Goal: Task Accomplishment & Management: Manage account settings

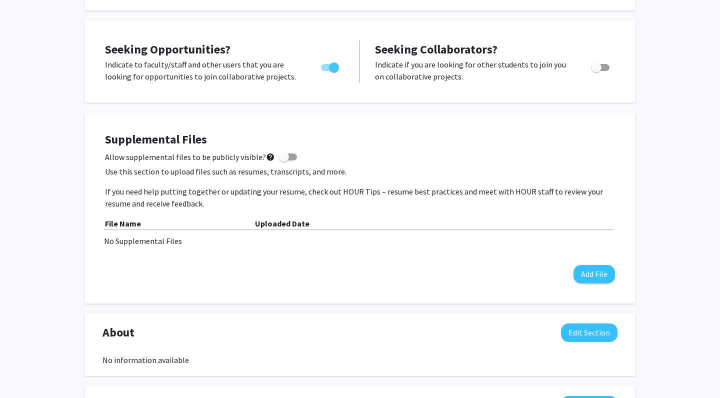
scroll to position [185, 0]
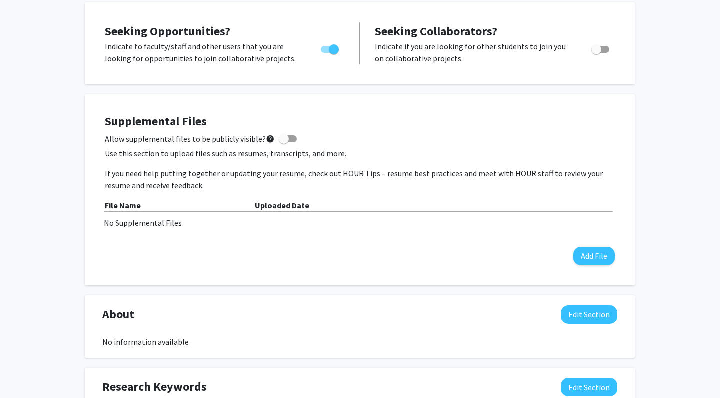
click at [131, 219] on div "No Supplemental Files" at bounding box center [360, 223] width 512 height 12
click at [127, 224] on div "No Supplemental Files" at bounding box center [360, 223] width 512 height 12
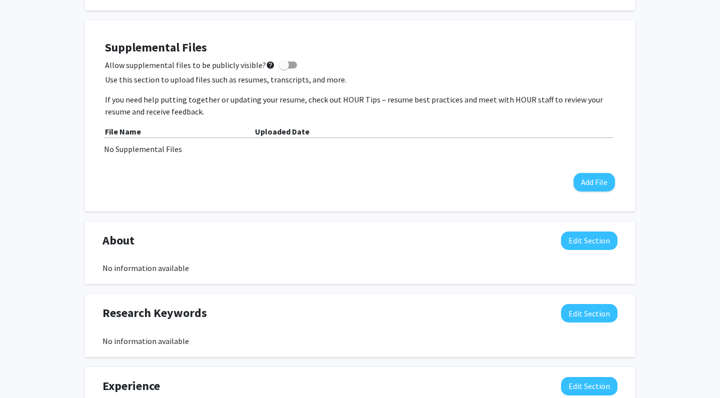
scroll to position [281, 0]
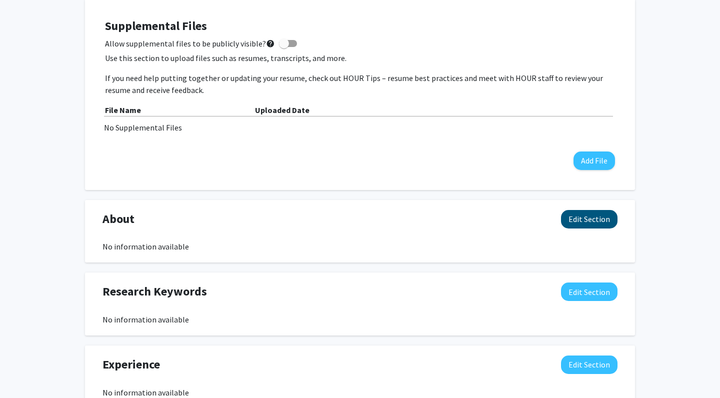
click at [608, 220] on button "Edit Section" at bounding box center [589, 219] width 56 height 18
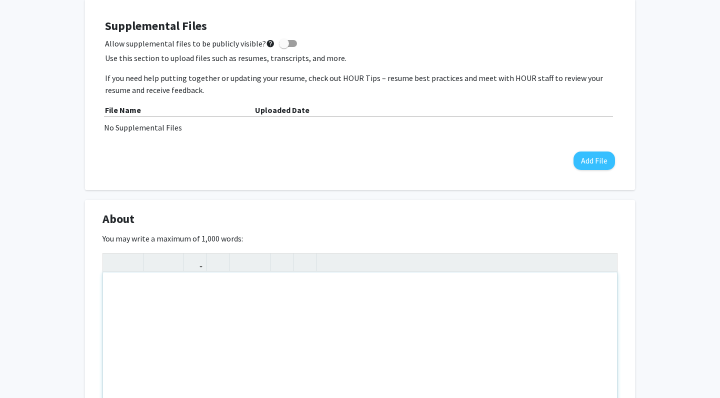
click at [238, 352] on div "Note to users with screen readers: Please deactivate our accessibility plugin f…" at bounding box center [360, 347] width 514 height 150
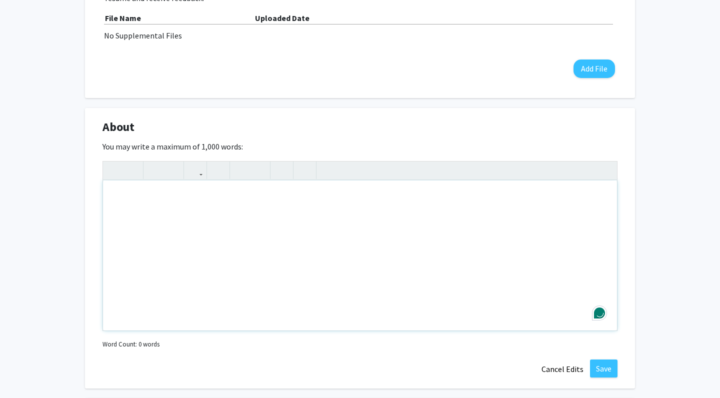
scroll to position [380, 0]
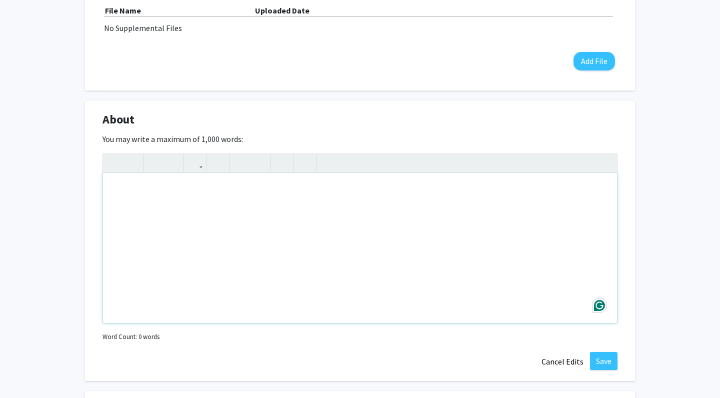
paste div "Note to users with screen readers: Please deactivate our accessibility plugin f…"
type textarea "<p>I’m [PERSON_NAME], an undergraduate Biomedical Engineering student at [PERSO…"
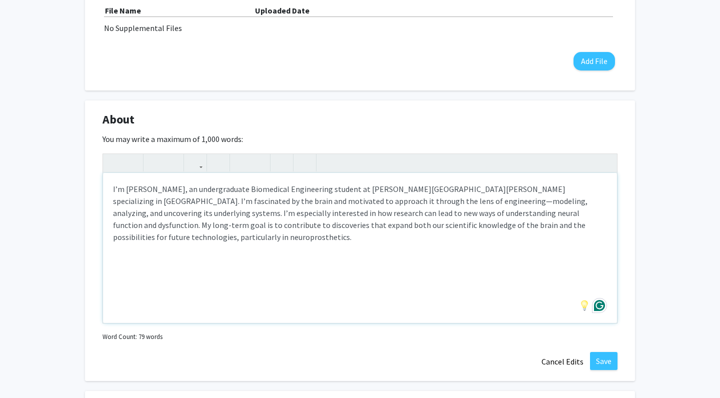
scroll to position [352, 0]
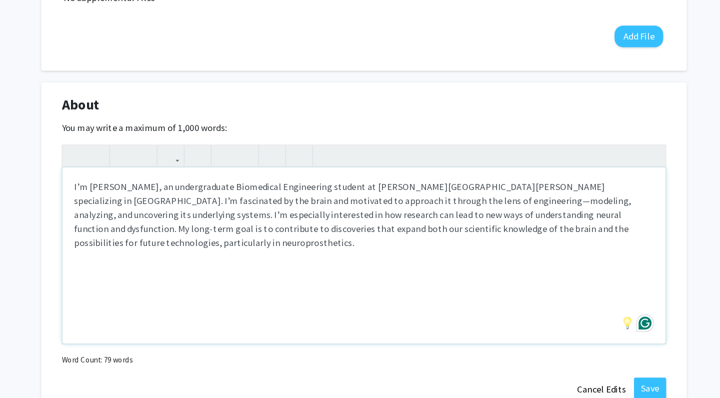
click at [408, 211] on p "I’m [PERSON_NAME], an undergraduate Biomedical Engineering student at [PERSON_N…" at bounding box center [360, 241] width 494 height 60
click at [489, 211] on p "I’m [PERSON_NAME], an undergraduate Biomedical Engineering student at [PERSON_N…" at bounding box center [360, 241] width 494 height 60
click at [523, 211] on p "I’m [PERSON_NAME], an undergraduate Biomedical Engineering student at [PERSON_N…" at bounding box center [360, 241] width 494 height 60
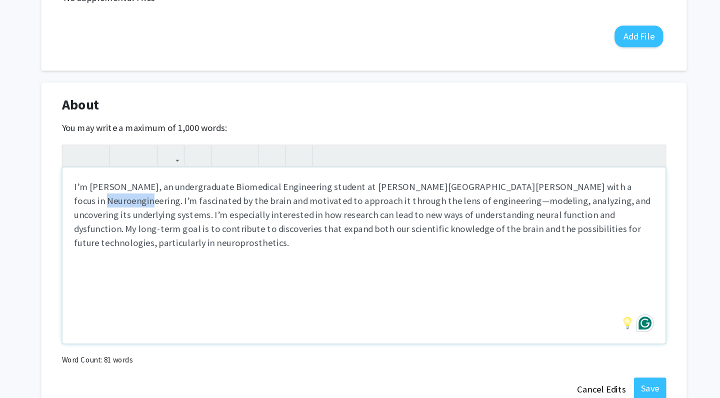
click at [523, 211] on p "I’m [PERSON_NAME], an undergraduate Biomedical Engineering student at [PERSON_N…" at bounding box center [360, 241] width 494 height 60
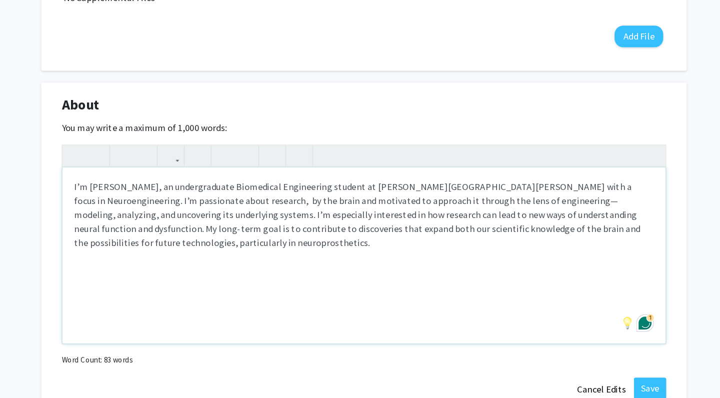
click at [113, 211] on p "I’m [PERSON_NAME], an undergraduate Biomedical Engineering student at [PERSON_N…" at bounding box center [360, 241] width 494 height 60
copy p "neuroprosthetics"
click at [113, 211] on p "I’m [PERSON_NAME], an undergraduate Biomedical Engineering student at [PERSON_N…" at bounding box center [360, 241] width 494 height 60
click at [117, 211] on p "I’m [PERSON_NAME], an undergraduate Biomedical Engineering student at [PERSON_N…" at bounding box center [360, 241] width 494 height 60
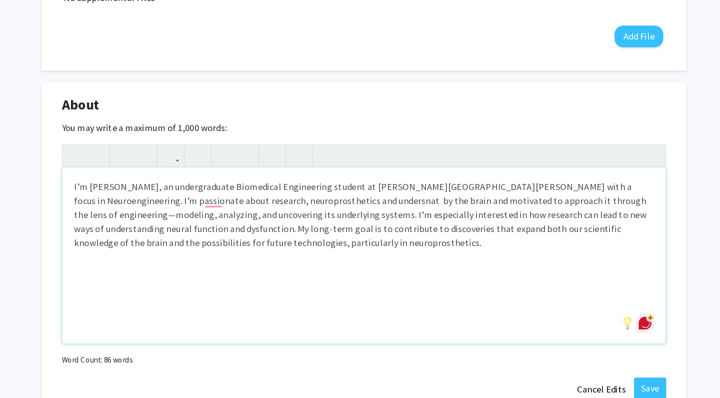
click at [410, 211] on p "I’m [PERSON_NAME], an undergraduate Biomedical Engineering student at [PERSON_N…" at bounding box center [360, 241] width 494 height 60
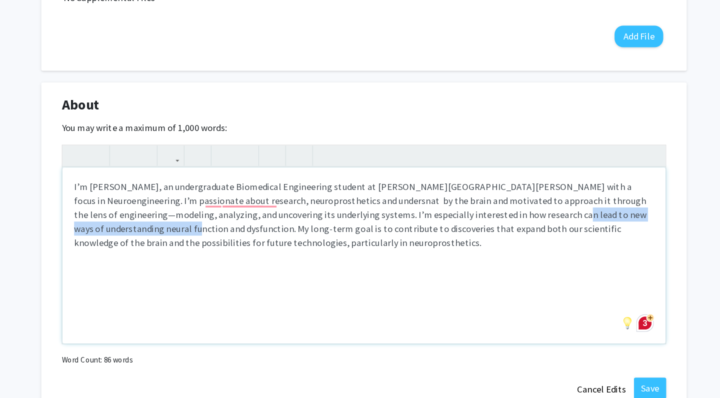
drag, startPoint x: 411, startPoint y: 183, endPoint x: 101, endPoint y: 198, distance: 310.2
click at [113, 211] on p "I’m [PERSON_NAME], an undergraduate Biomedical Engineering student at [PERSON_N…" at bounding box center [360, 241] width 494 height 60
copy p "understanding neural function and dysfunction"
click at [222, 211] on p "I’m [PERSON_NAME], an undergraduate Biomedical Engineering student at [PERSON_N…" at bounding box center [360, 241] width 494 height 60
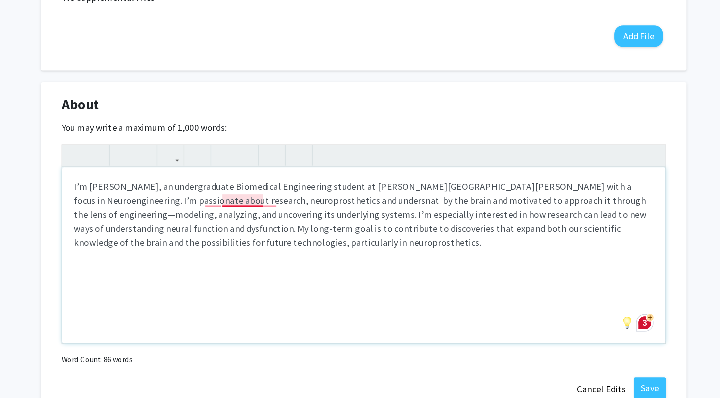
click at [220, 211] on p "I’m [PERSON_NAME], an undergraduate Biomedical Engineering student at [PERSON_N…" at bounding box center [360, 241] width 494 height 60
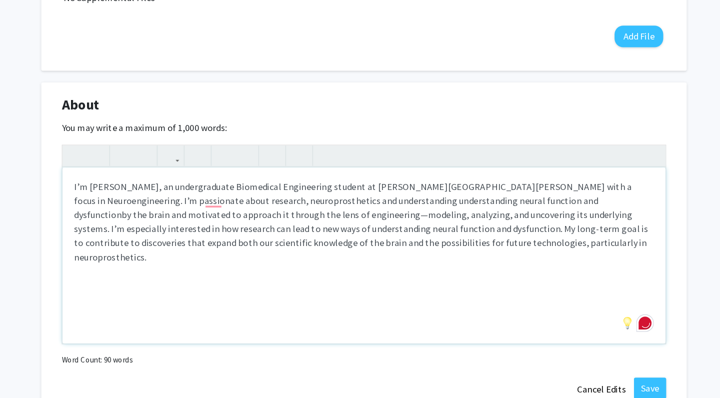
click at [227, 211] on p "I’m [PERSON_NAME], an undergraduate Biomedical Engineering student at [PERSON_N…" at bounding box center [360, 247] width 494 height 72
click at [345, 211] on p "I’m [PERSON_NAME], an undergraduate Biomedical Engineering student at [PERSON_N…" at bounding box center [360, 241] width 494 height 60
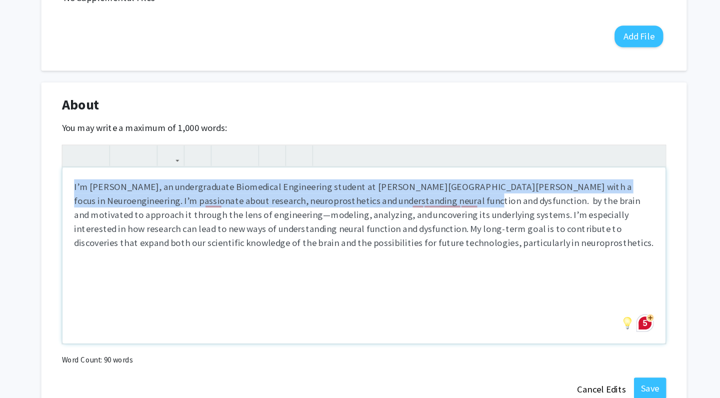
drag, startPoint x: 350, startPoint y: 172, endPoint x: 340, endPoint y: 220, distance: 48.5
click at [340, 220] on div "I’m [PERSON_NAME], an undergraduate Biomedical Engineering student at [PERSON_N…" at bounding box center [360, 276] width 514 height 150
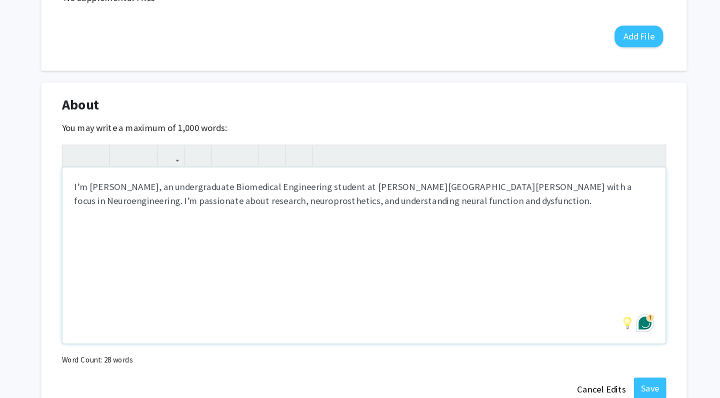
click at [180, 211] on p "I’m [PERSON_NAME], an undergraduate Biomedical Engineering student at [PERSON_N…" at bounding box center [360, 223] width 494 height 24
click at [181, 211] on p "I’m [PERSON_NAME], an undergraduate Biomedical Engineering student at [PERSON_N…" at bounding box center [360, 223] width 494 height 24
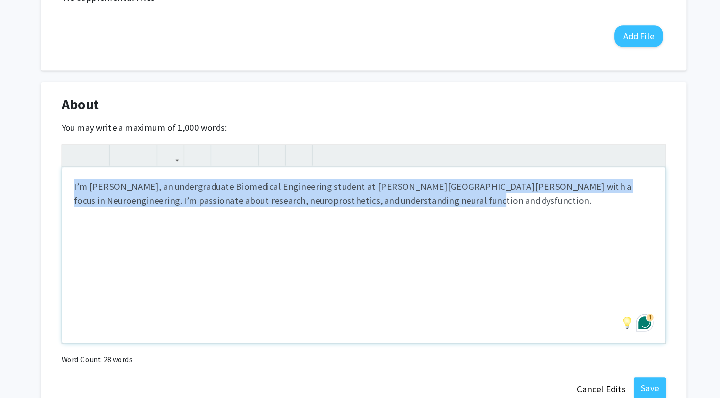
click at [181, 211] on p "I’m [PERSON_NAME], an undergraduate Biomedical Engineering student at [PERSON_N…" at bounding box center [360, 223] width 494 height 24
copy p "I’m [PERSON_NAME], an undergraduate Biomedical Engineering student at [PERSON_N…"
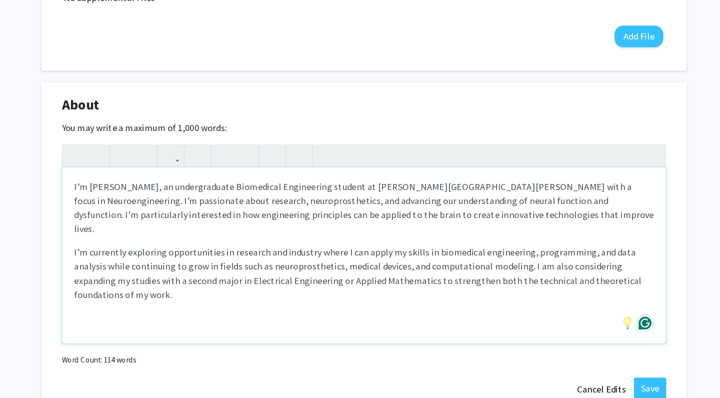
click at [445, 267] on p "I’m currently exploring opportunities in research and industry where I can appl…" at bounding box center [360, 291] width 494 height 48
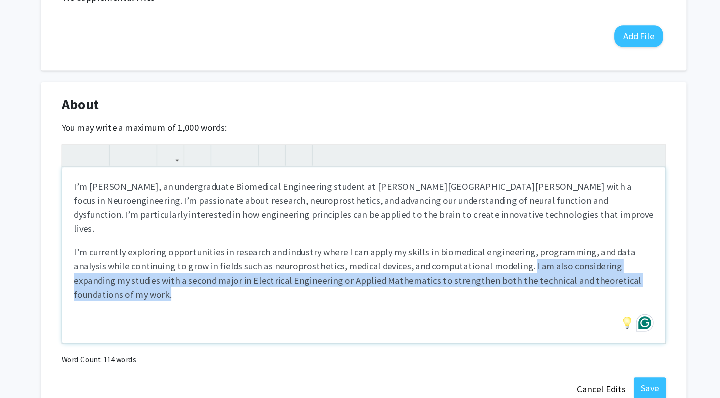
drag, startPoint x: 447, startPoint y: 217, endPoint x: 456, endPoint y: 236, distance: 21.0
click at [456, 267] on p "I’m currently exploring opportunities in research and industry where I can appl…" at bounding box center [360, 291] width 494 height 48
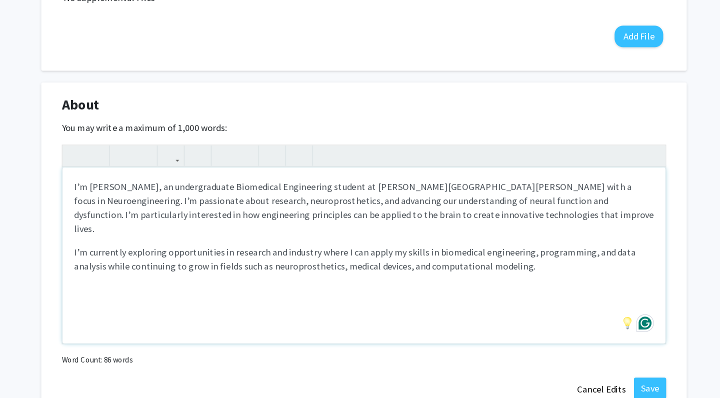
click at [350, 211] on p "I’m [PERSON_NAME], an undergraduate Biomedical Engineering student at [PERSON_N…" at bounding box center [360, 235] width 494 height 48
click at [407, 211] on p "I’m [PERSON_NAME], an undergraduate Biomedical Engineering student at [PERSON_N…" at bounding box center [360, 235] width 494 height 48
click at [443, 211] on p "I’m [PERSON_NAME], an undergraduate Biomedical Engineering student at [PERSON_N…" at bounding box center [360, 235] width 494 height 48
click at [463, 223] on div "I’m [PERSON_NAME], an undergraduate Biomedical Engineering student at [PERSON_N…" at bounding box center [360, 276] width 514 height 150
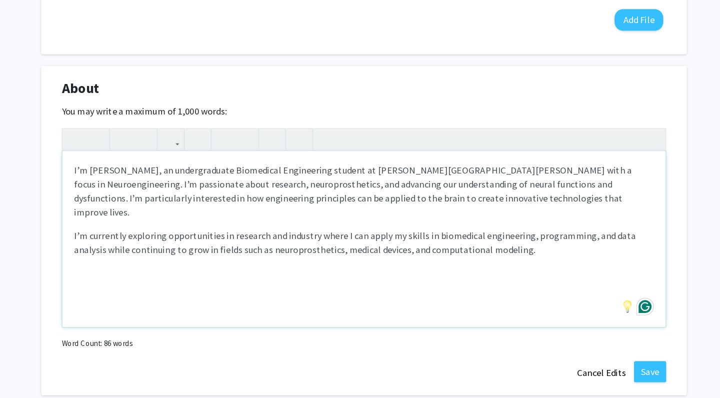
scroll to position [366, 0]
click at [260, 197] on p "I’m [PERSON_NAME], an undergraduate Biomedical Engineering student at [PERSON_N…" at bounding box center [360, 221] width 494 height 48
click at [287, 197] on p "I’m [PERSON_NAME], an undergraduate Biomedical Engineering and Electrical Engin…" at bounding box center [360, 221] width 494 height 48
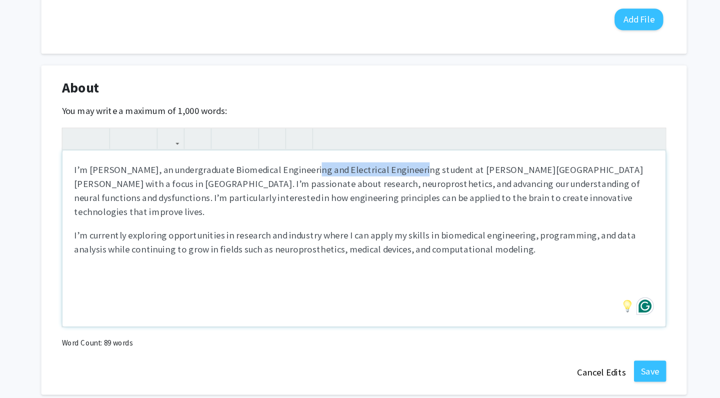
drag, startPoint x: 260, startPoint y: 146, endPoint x: 348, endPoint y: 144, distance: 88.5
click at [348, 197] on p "I’m [PERSON_NAME], an undergraduate Biomedical Engineering and Electrical Engin…" at bounding box center [360, 221] width 494 height 48
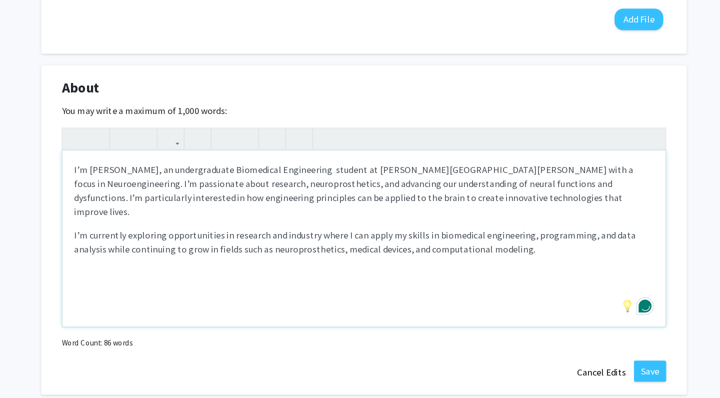
type textarea "<p>I’m [PERSON_NAME], an undergraduate Biomedical Engineering &nbsp;student at …"
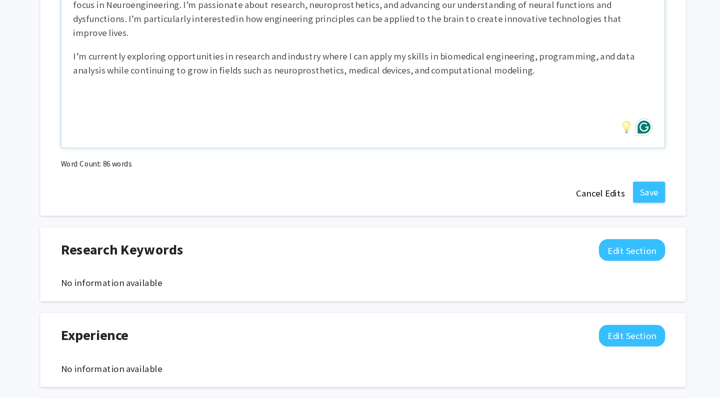
scroll to position [526, 0]
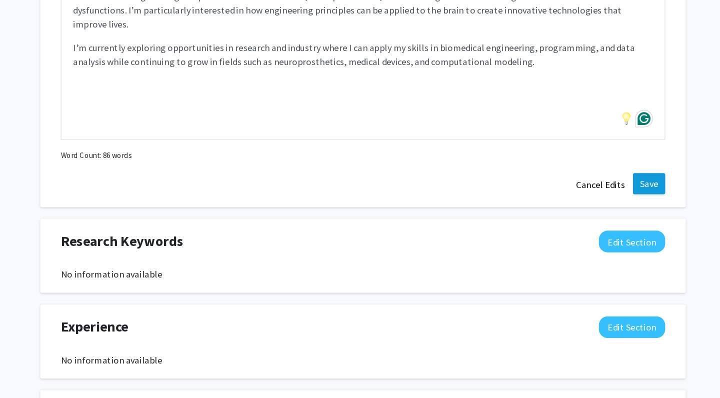
click at [590, 206] on button "Save" at bounding box center [603, 215] width 27 height 18
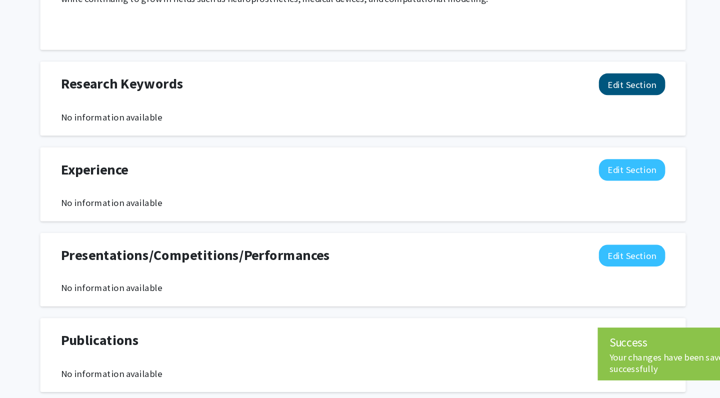
click at [561, 121] on button "Edit Section" at bounding box center [589, 130] width 56 height 18
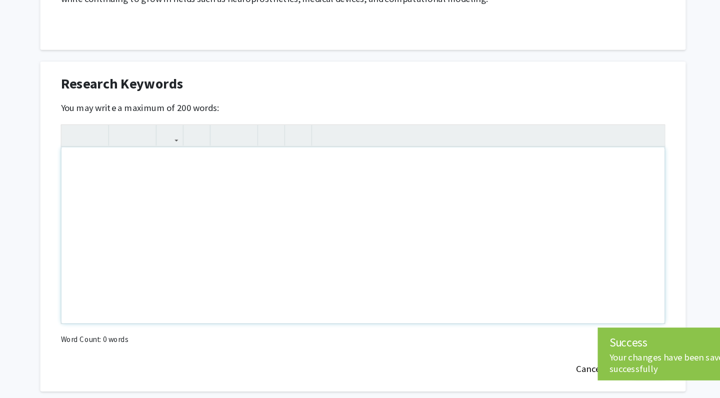
click at [172, 184] on div "Note to users with screen readers: Please deactivate our accessibility plugin f…" at bounding box center [360, 259] width 514 height 150
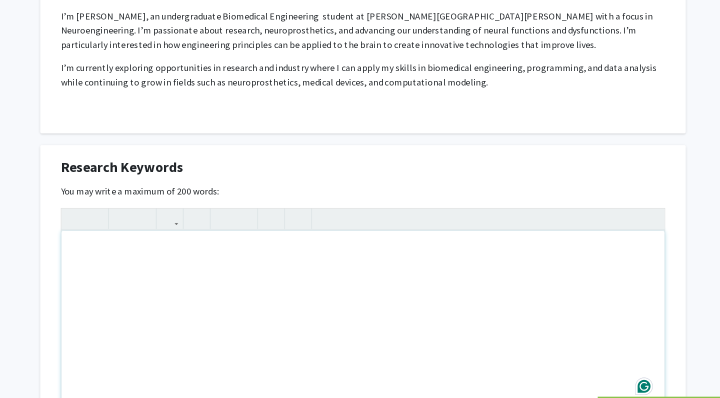
scroll to position [511, 0]
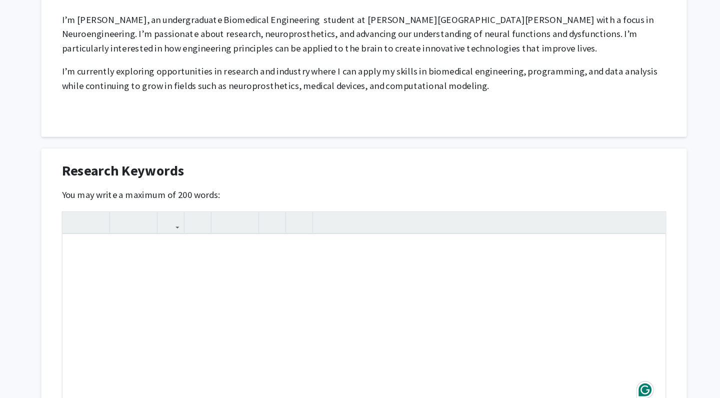
click at [192, 72] on p "I’m currently exploring opportunities in research and industry where I can appl…" at bounding box center [359, 66] width 515 height 24
copy p "neuroprosthetics"
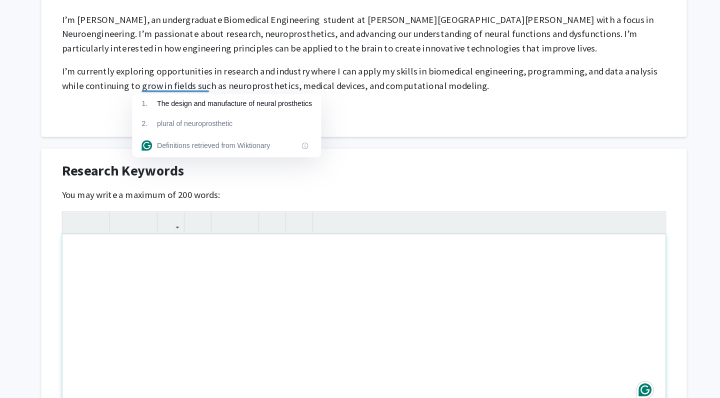
click at [137, 226] on div "Note to users with screen readers: Please deactivate our accessibility plugin f…" at bounding box center [360, 274] width 514 height 150
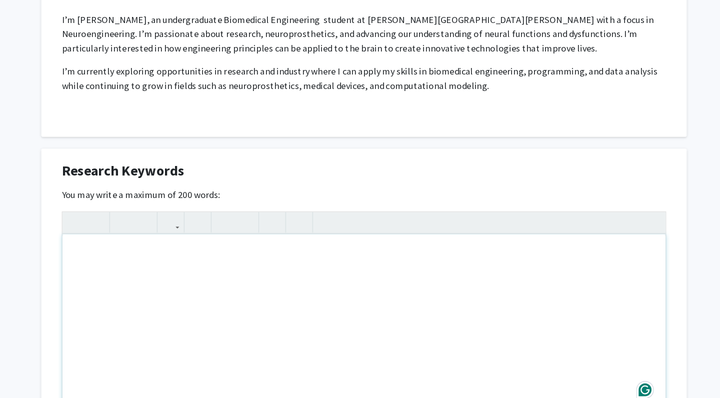
paste div "Note to users with screen readers: Please deactivate our accessibility plugin f…"
type textarea "<p>neuroprosthetics</p>"
click at [113, 216] on p "neuroprosthetics" at bounding box center [360, 215] width 494 height 12
click at [190, 221] on p "Neuroprosthetics" at bounding box center [360, 215] width 494 height 12
drag, startPoint x: 233, startPoint y: 72, endPoint x: 285, endPoint y: 74, distance: 51.5
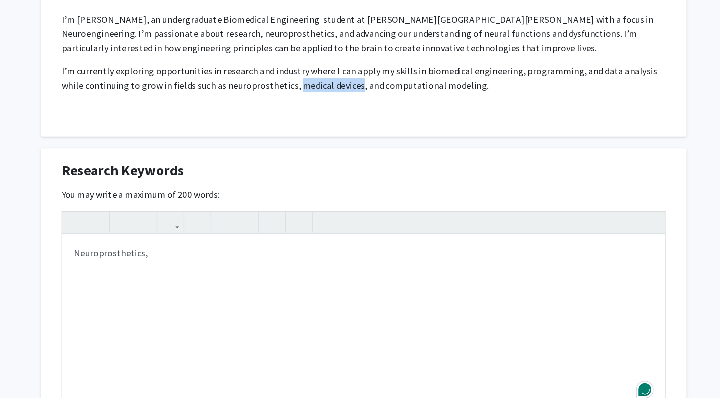
click at [285, 74] on p "I’m currently exploring opportunities in research and industry where I can appl…" at bounding box center [359, 66] width 515 height 24
copy p "medical devices"
click at [162, 211] on p "Neuroprosthetics," at bounding box center [360, 215] width 494 height 12
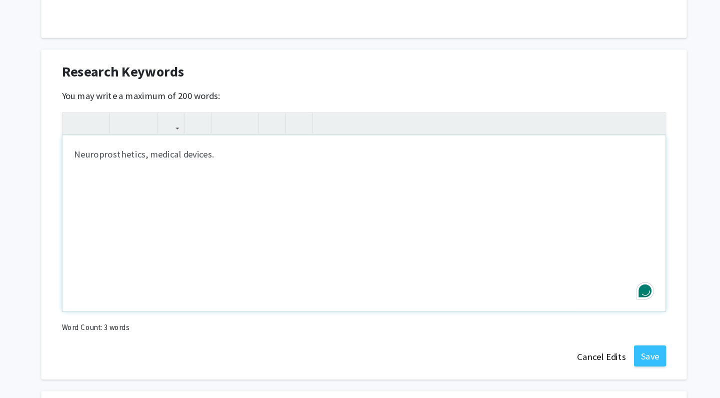
scroll to position [572, 0]
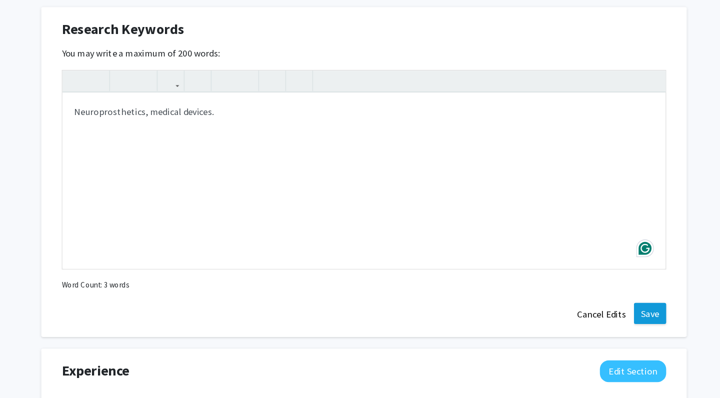
click at [590, 317] on button "Save" at bounding box center [603, 326] width 27 height 18
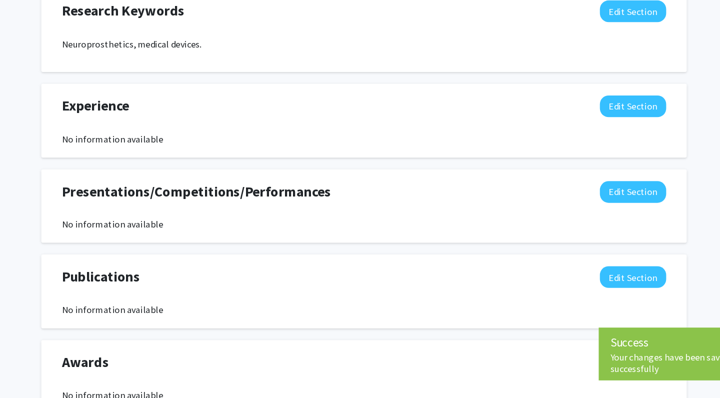
scroll to position [591, 0]
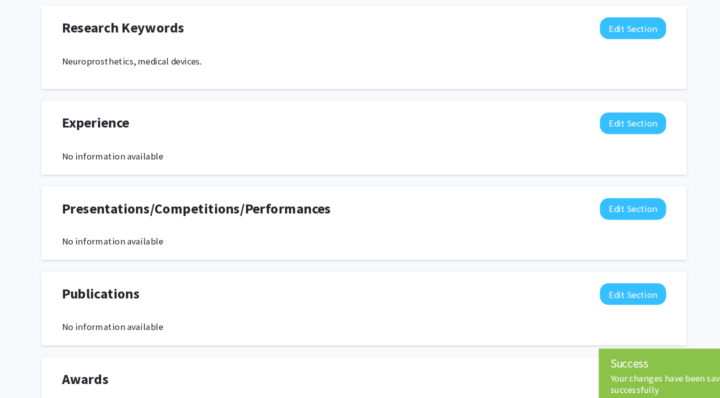
click at [102, 56] on span "Research Keywords" at bounding box center [154, 65] width 104 height 18
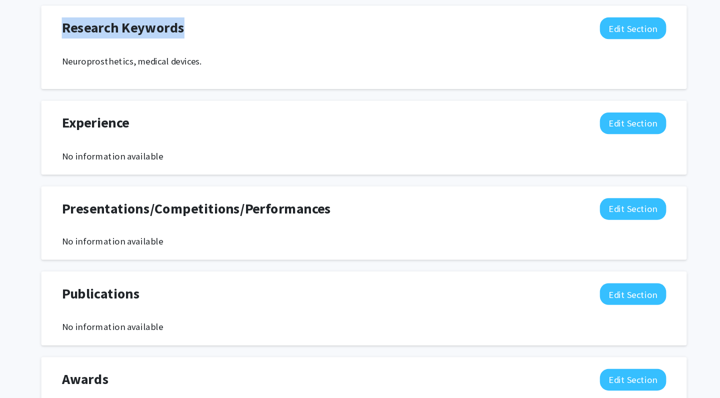
copy span "Research Keywords"
click at [564, 56] on button "Edit Section" at bounding box center [589, 65] width 56 height 18
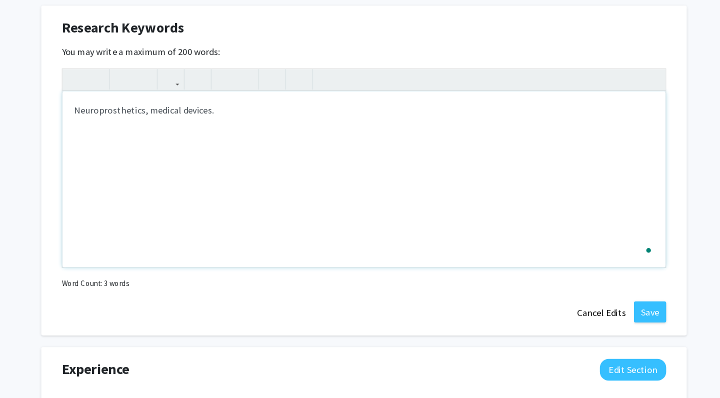
click at [210, 129] on p "Neuroprosthetics, medical devices." at bounding box center [360, 135] width 494 height 12
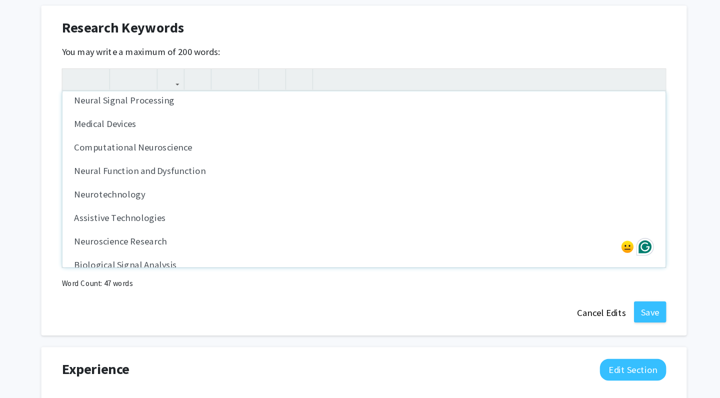
scroll to position [0, 0]
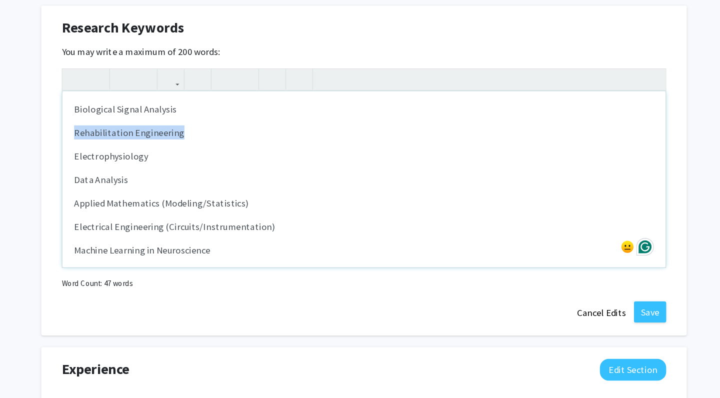
drag, startPoint x: 164, startPoint y: 115, endPoint x: 43, endPoint y: 114, distance: 120.4
click at [85, 114] on div "Research Keywords Edit Section You may write a maximum of 200 words: <p>Biomedi…" at bounding box center [360, 186] width 550 height 281
click at [136, 125] on div "Biomedical Engineering Neuroengineering Neuroprosthetics Brain-Machine Interfac…" at bounding box center [360, 194] width 514 height 150
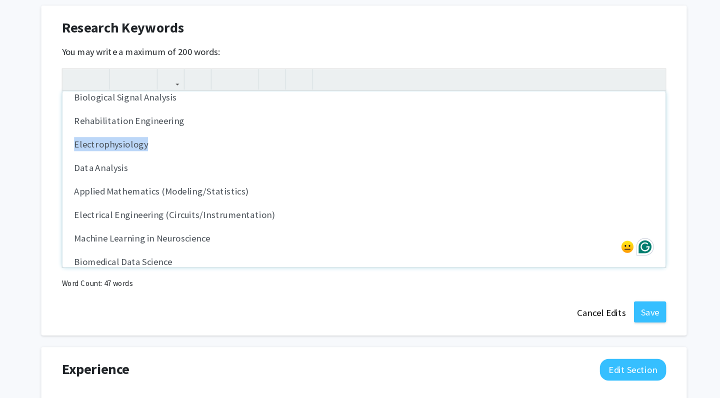
drag, startPoint x: 154, startPoint y: 129, endPoint x: 45, endPoint y: 122, distance: 109.7
click at [85, 122] on div "Research Keywords Edit Section You may write a maximum of 200 words: <p>Biomedi…" at bounding box center [360, 186] width 550 height 281
drag, startPoint x: 142, startPoint y: 141, endPoint x: 55, endPoint y: 141, distance: 87.0
click at [103, 141] on div "Biomedical Engineering Neuroengineering Neuroprosthetics Brain-Machine Interfac…" at bounding box center [360, 194] width 514 height 150
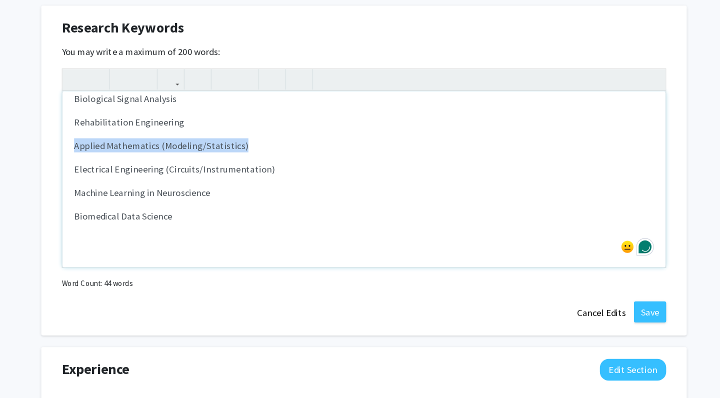
drag, startPoint x: 241, startPoint y: 120, endPoint x: 41, endPoint y: 126, distance: 199.5
click at [85, 126] on div "Research Keywords Edit Section You may write a maximum of 200 words: <p>Biomedi…" at bounding box center [360, 186] width 550 height 281
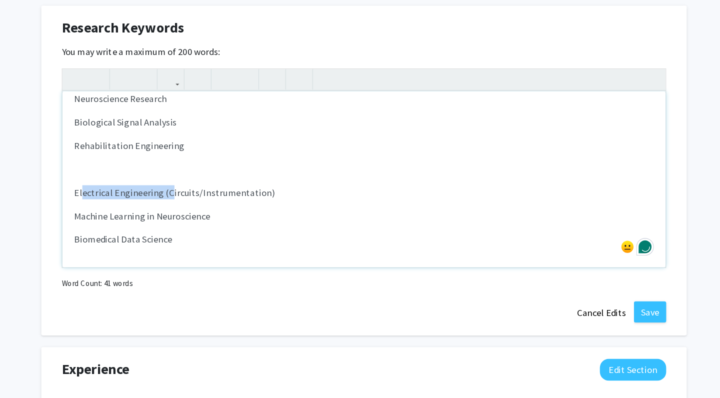
drag, startPoint x: 143, startPoint y: 166, endPoint x: 69, endPoint y: 162, distance: 74.6
click at [113, 199] on p "Electrical Engineering (Circuits/Instrumentation)" at bounding box center [360, 205] width 494 height 12
click at [113, 199] on p "Circuits/Instrumentation)" at bounding box center [360, 205] width 494 height 12
drag, startPoint x: 91, startPoint y: 166, endPoint x: 178, endPoint y: 164, distance: 87.0
click at [178, 199] on p "CircuitsInstrumentation)" at bounding box center [360, 205] width 494 height 12
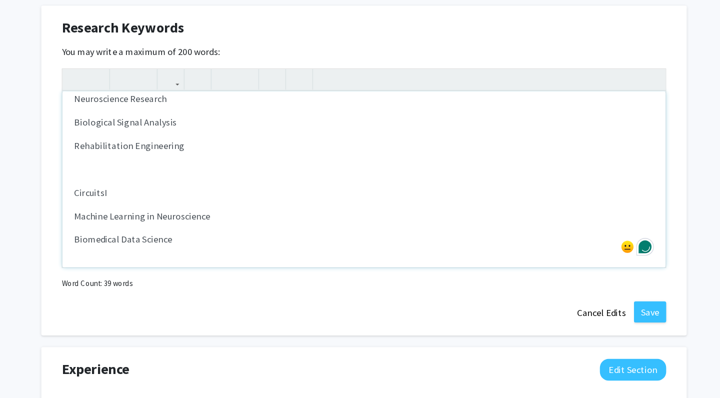
click at [103, 161] on div "Biomedical Engineering Neuroengineering Neuroprosthetics Brain-Machine Interfac…" at bounding box center [360, 194] width 514 height 150
click at [114, 199] on p "CircuitsI" at bounding box center [360, 205] width 494 height 12
type textarea "<p>Biomedical Engineering</p><p>Neuroengineering</p><p>Neuroprosthetics</p><p>B…"
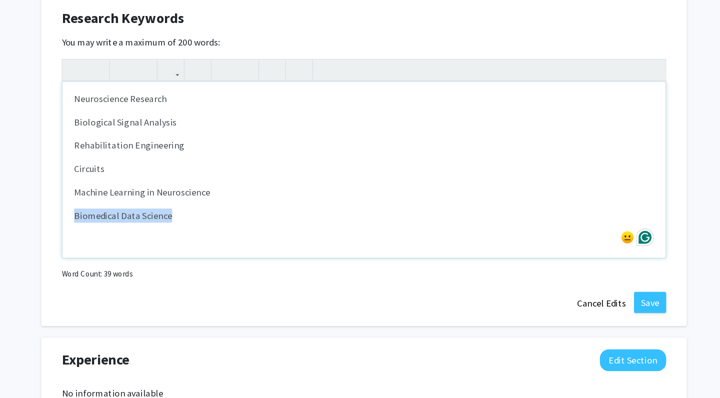
drag, startPoint x: 152, startPoint y: 183, endPoint x: 57, endPoint y: 183, distance: 94.5
click at [103, 183] on div "Biomedical Engineering Neuroengineering Neuroprosthetics Brain-Machine Interfac…" at bounding box center [360, 194] width 514 height 150
click at [208, 200] on div "Biomedical Engineering Neuroengineering Neuroprosthetics Brain-Machine Interfac…" at bounding box center [360, 194] width 514 height 150
click at [579, 246] on img at bounding box center [584, 251] width 11 height 11
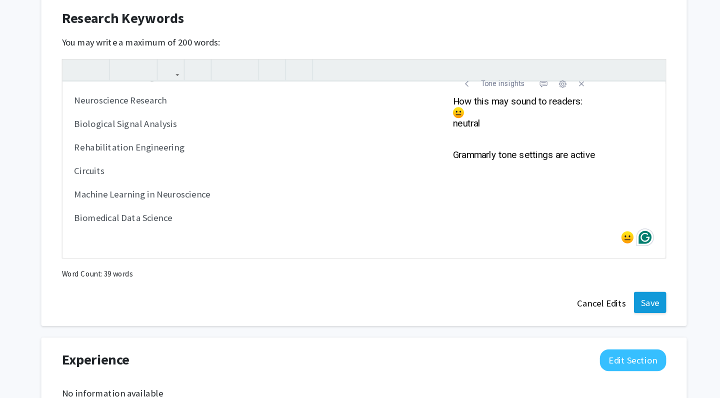
click at [590, 298] on button "Save" at bounding box center [603, 307] width 27 height 18
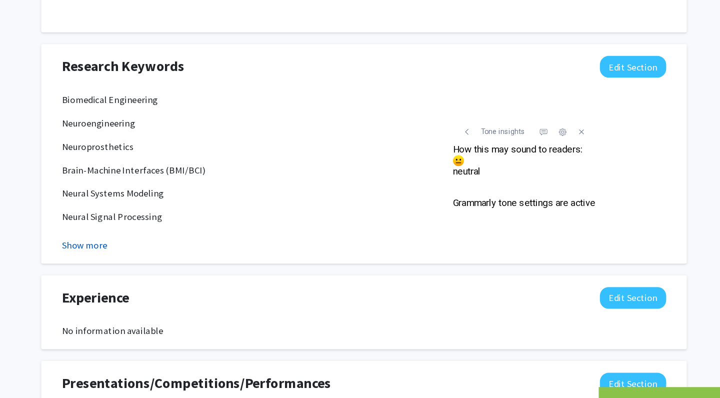
click at [102, 211] on button "Show more" at bounding box center [121, 217] width 38 height 12
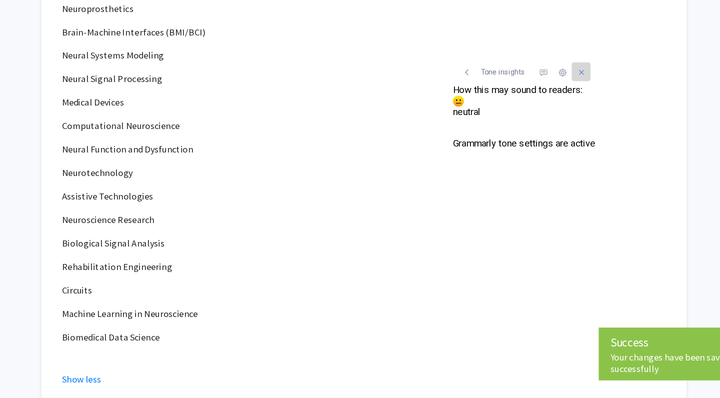
click at [539, 114] on icon "Close panel" at bounding box center [545, 120] width 12 height 12
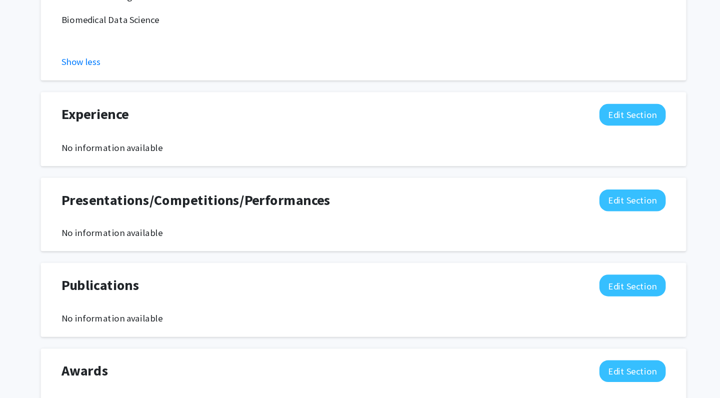
click at [102, 147] on span "Experience" at bounding box center [130, 156] width 57 height 18
copy span "Experience"
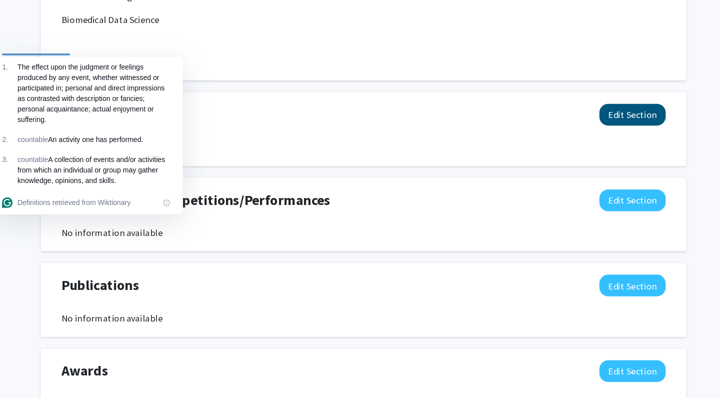
click at [561, 147] on button "Edit Section" at bounding box center [589, 156] width 56 height 18
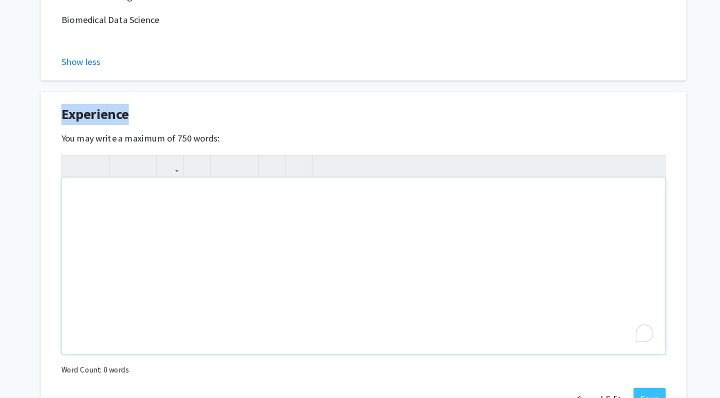
click at [103, 213] on div "Note to users with screen readers: Please deactivate our accessibility plugin f…" at bounding box center [360, 285] width 514 height 150
paste div "Note to users with screen readers: Please deactivate our accessibility plugin f…"
type textarea "<p>National Institutes of Health</p><p>Lab Assistant/Intern</p><p>[DATE] - [DAT…"
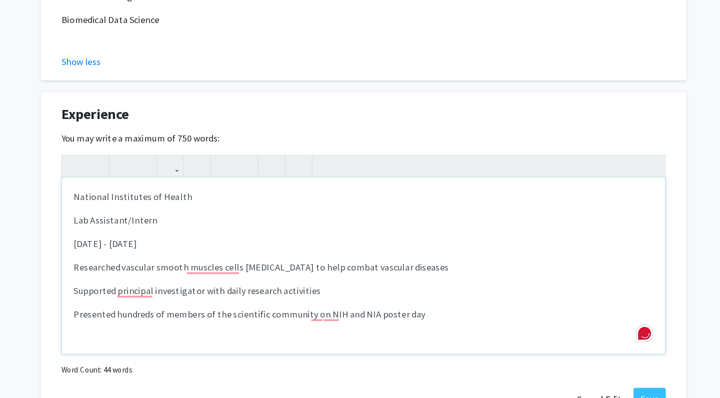
click at [103, 210] on div "National Institutes of Health Lab Assistant/Intern [DATE] - [DATE] Researched v…" at bounding box center [360, 285] width 514 height 150
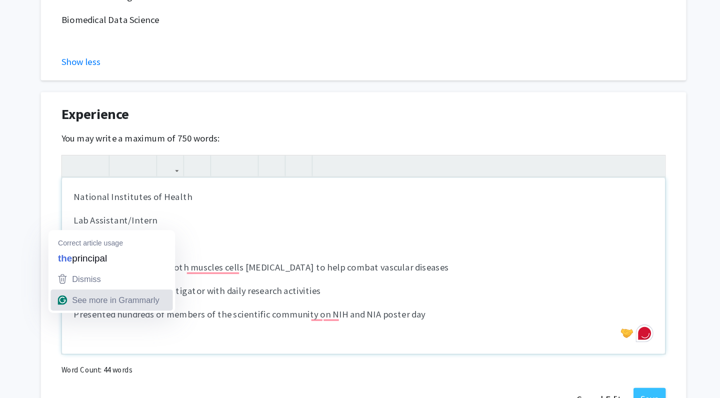
click at [118, 310] on span "See more in Grammarly" at bounding box center [148, 314] width 74 height 8
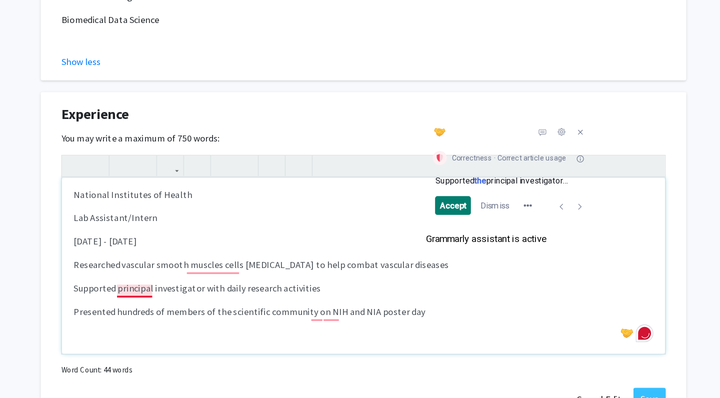
scroll to position [2, 0]
click at [425, 226] on div "Accept" at bounding box center [436, 234] width 22 height 16
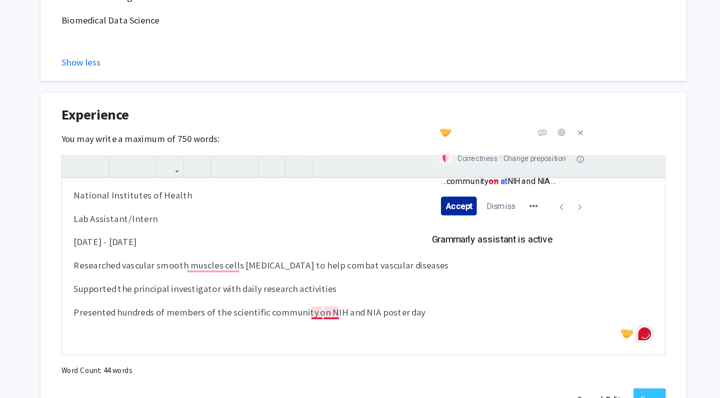
click at [430, 230] on span "Accept" at bounding box center [441, 234] width 22 height 8
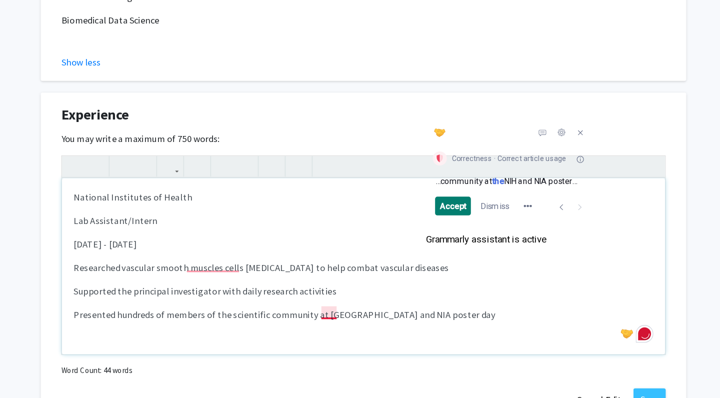
scroll to position [0, 0]
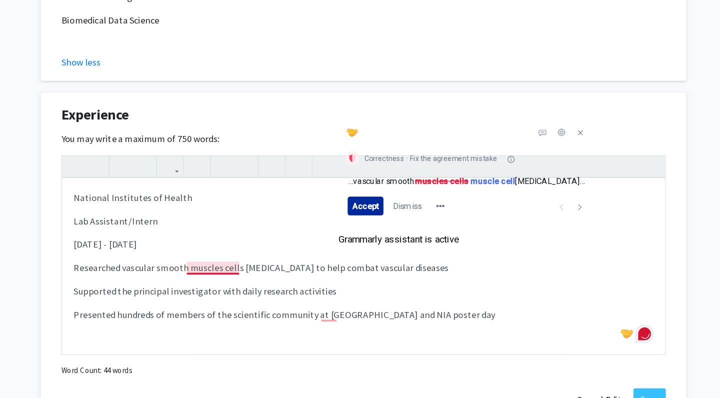
click at [350, 230] on span "Accept" at bounding box center [361, 234] width 22 height 8
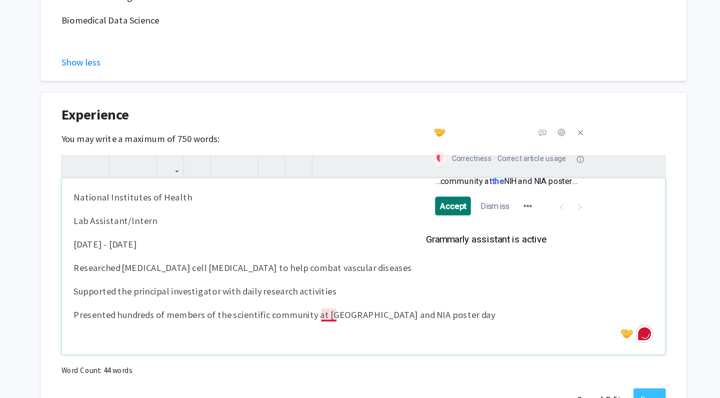
scroll to position [2, 0]
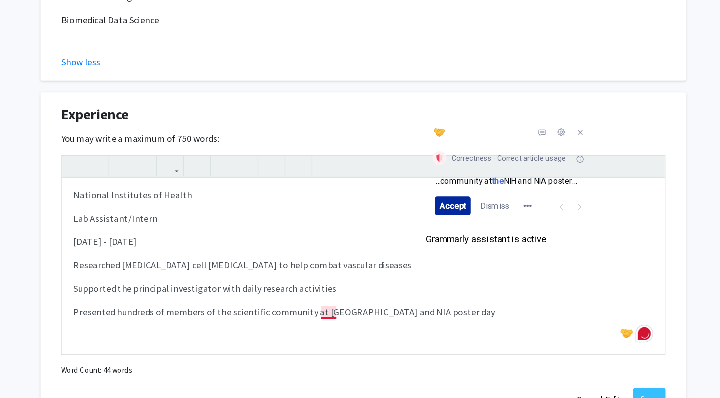
click at [425, 230] on span "Accept" at bounding box center [436, 234] width 22 height 8
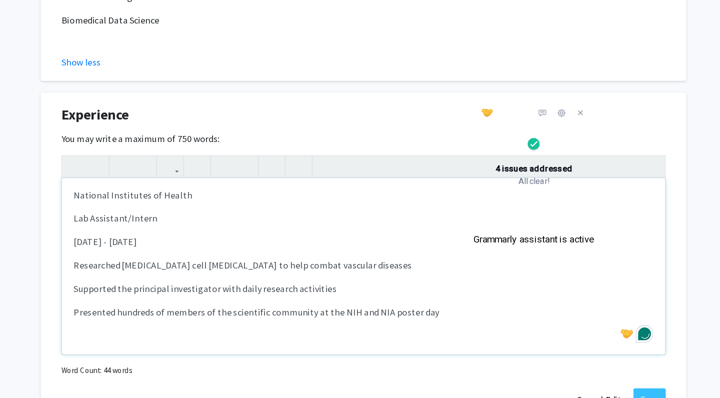
click at [382, 298] on p "Supported the principal investigator with daily research activities" at bounding box center [360, 304] width 494 height 12
click at [382, 318] on p "Presented hundreds of members of the scientific community at the NIH and NIA po…" at bounding box center [360, 324] width 494 height 12
type textarea "<p>National Institutes of Health</p><p><span style="font-size: 1rem;">Lab Assis…"
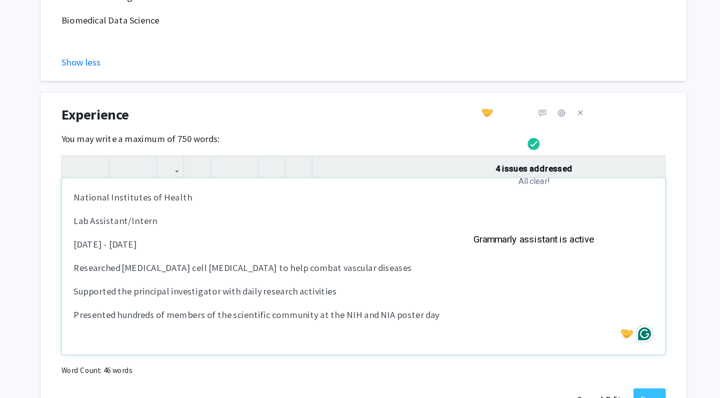
scroll to position [11, 0]
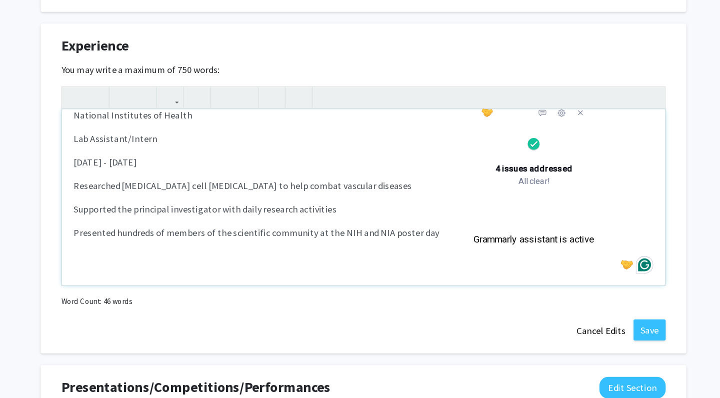
click at [103, 271] on div "National Institutes of Health Lab Assistant/Intern [DATE] - [DATE] Researched […" at bounding box center [360, 226] width 514 height 150
click at [113, 221] on p "Researched [MEDICAL_DATA] cell [MEDICAL_DATA] to help combat vascular diseases" at bounding box center [360, 216] width 494 height 12
click at [103, 219] on div "National Institutes of Health Lab Assistant/Intern [DATE] - [DATE] Researched […" at bounding box center [360, 226] width 514 height 150
click at [113, 237] on p "Supported the principal investigator with daily research activities" at bounding box center [360, 236] width 494 height 12
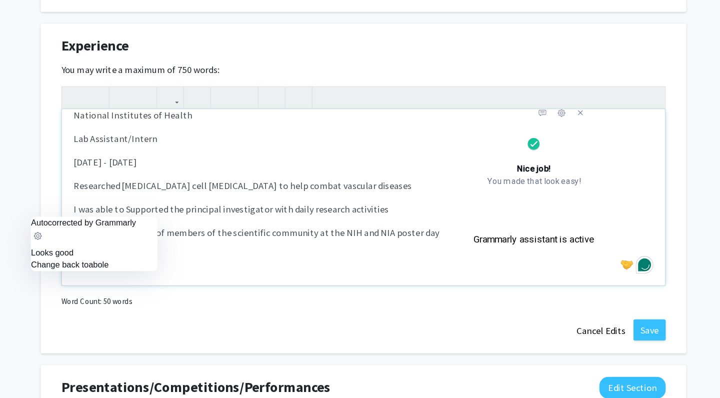
click at [113, 239] on p "I was able to Supported the principal investigator with daily research activiti…" at bounding box center [360, 236] width 494 height 12
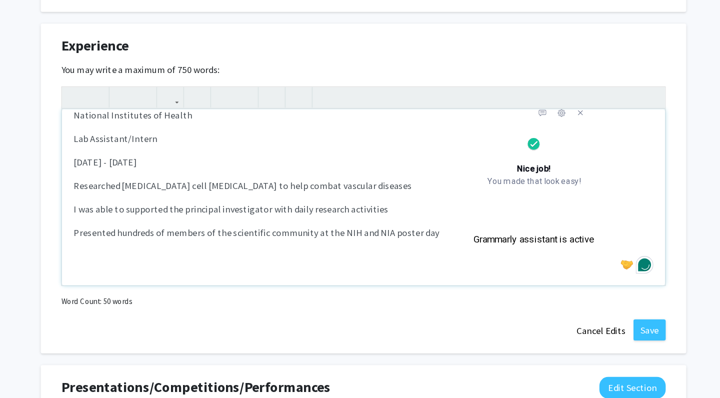
click at [143, 240] on p "I was able to supported the principal investigator with daily research activiti…" at bounding box center [360, 236] width 494 height 12
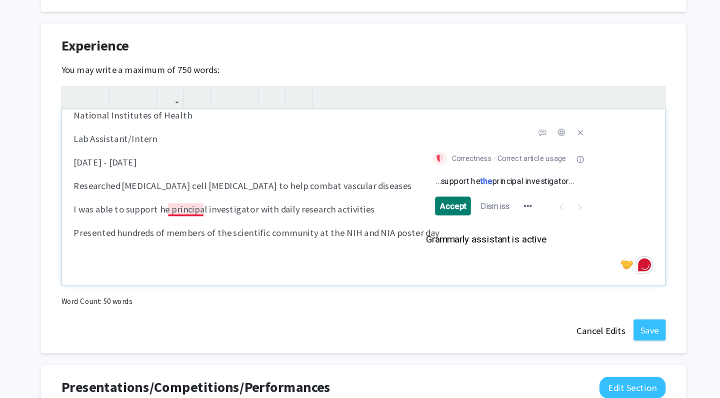
scroll to position [26, 0]
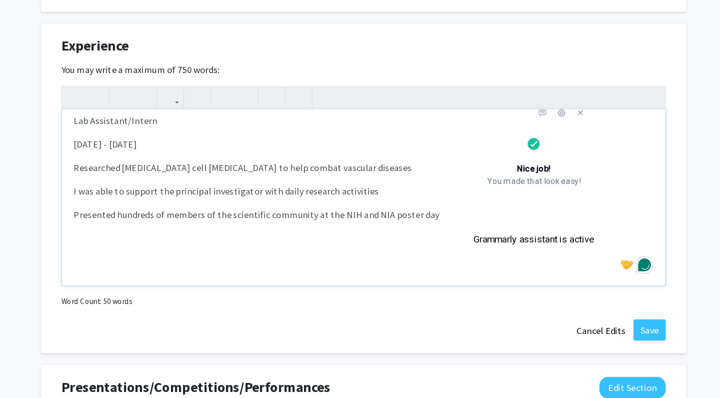
click at [141, 221] on p "I was able to support the principal investigator with daily research activities" at bounding box center [360, 221] width 494 height 12
click at [374, 240] on p "Presented hundreds of members of the scientific community at the NIH and NIA po…" at bounding box center [360, 241] width 494 height 12
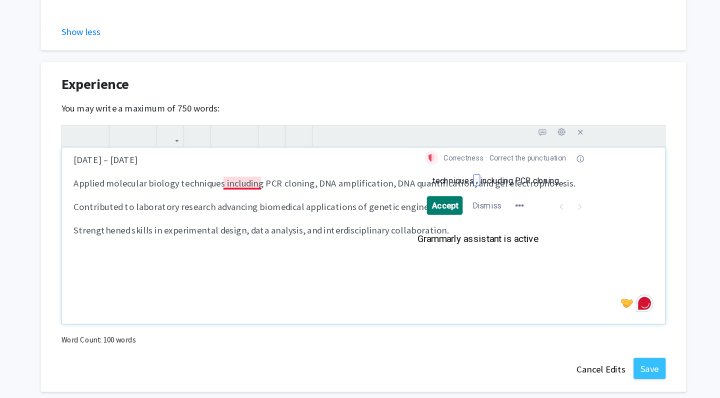
scroll to position [166, 0]
click at [418, 230] on span "Accept" at bounding box center [429, 234] width 22 height 8
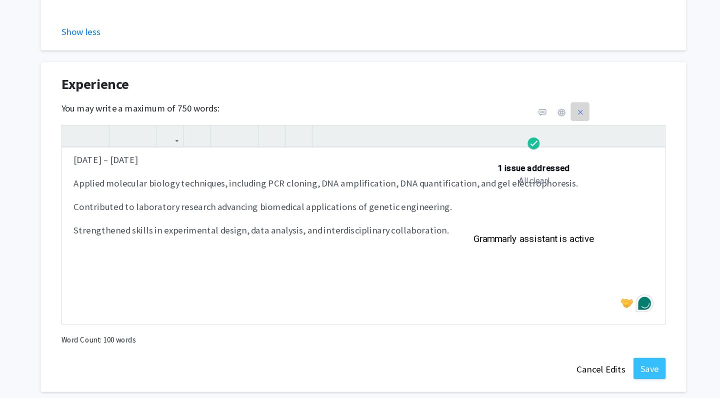
click at [538, 148] on icon "Close panel" at bounding box center [544, 154] width 12 height 12
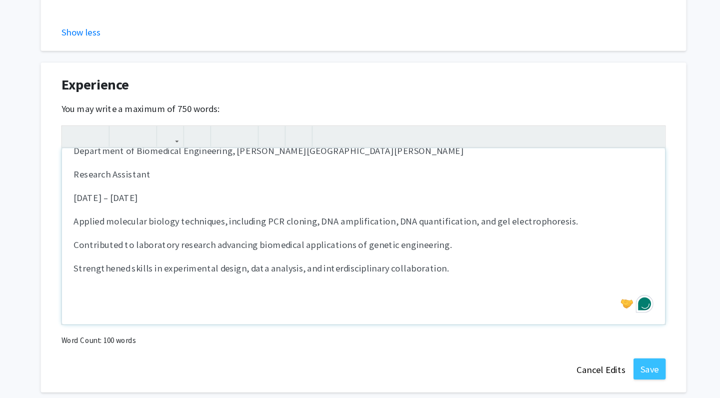
scroll to position [78, 0]
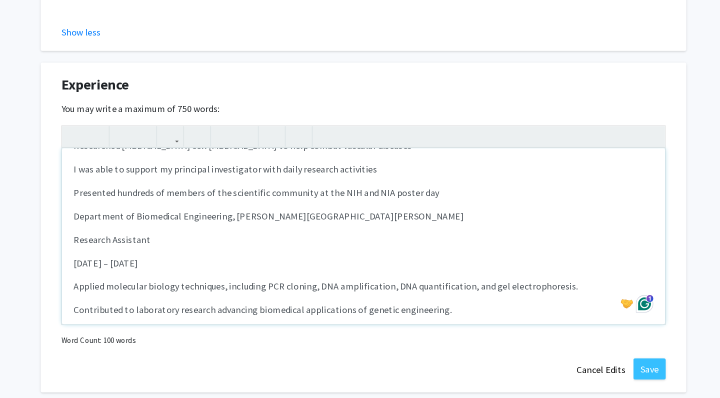
click at [368, 216] on p "Presented hundreds of members of the scientific community at the NIH and NIA po…" at bounding box center [360, 222] width 494 height 12
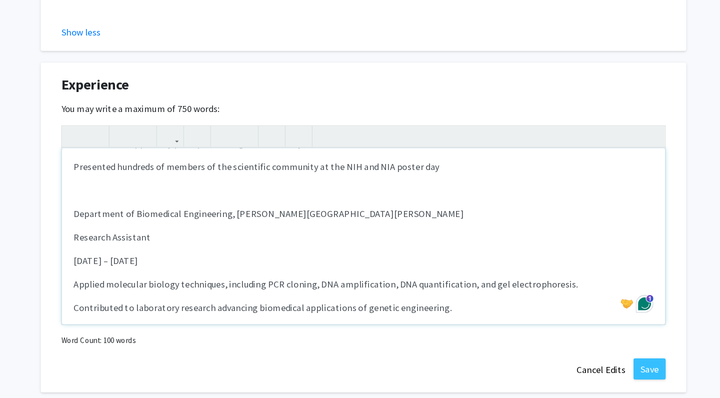
scroll to position [0, 0]
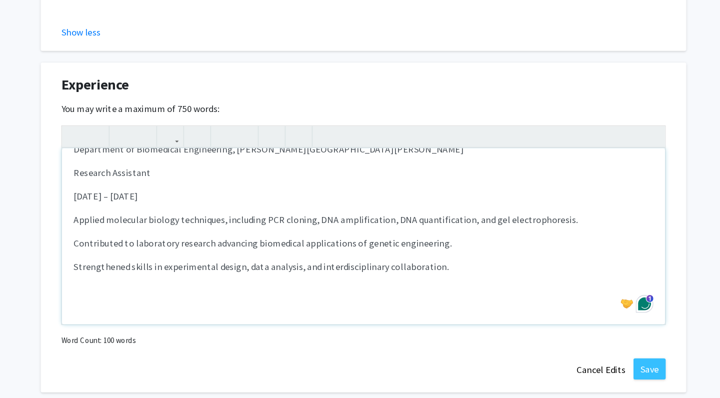
click at [113, 219] on p "Feb 2024 – Jun 2024" at bounding box center [360, 225] width 494 height 12
click at [138, 185] on div "National Institutes of Health Lab Assistant/Intern June 2023 - August 2023 Rese…" at bounding box center [360, 260] width 514 height 150
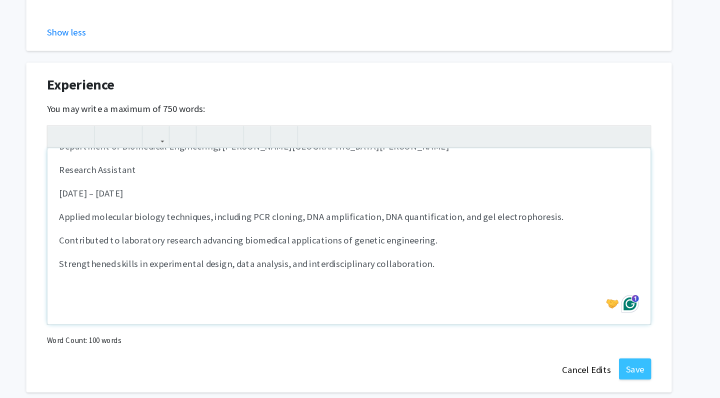
click at [113, 257] on p "Contributed to laboratory research advancing biomedical applications of genetic…" at bounding box center [360, 263] width 494 height 12
click at [181, 257] on p "Contributed to laboratory research advancing biomedical applications of genetic…" at bounding box center [360, 263] width 494 height 12
click at [113, 277] on p "Strengthened skills in experimental design, data analysis, and interdisciplinar…" at bounding box center [360, 283] width 494 height 12
click at [241, 277] on p "I was able to strengthen my skills in experimental design, data analysis, and i…" at bounding box center [360, 283] width 494 height 12
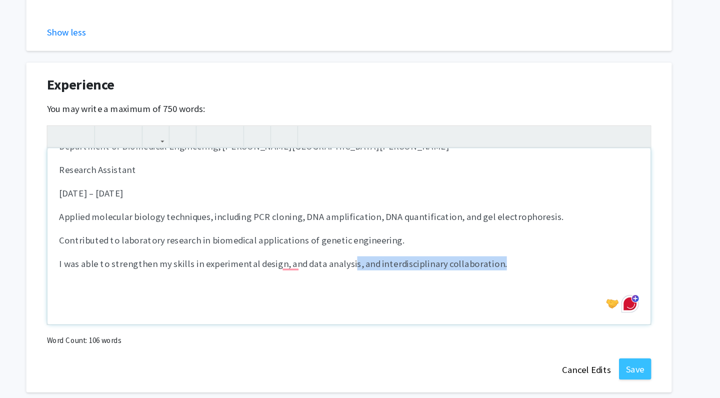
drag, startPoint x: 296, startPoint y: 230, endPoint x: 429, endPoint y: 227, distance: 133.0
click at [429, 277] on p "I was able to strengthen my skills in experimental design, and data analysis, a…" at bounding box center [360, 283] width 494 height 12
type textarea "<p>National Institutes of Health</p><p><span style="font-size: 1rem;">Lab Assis…"
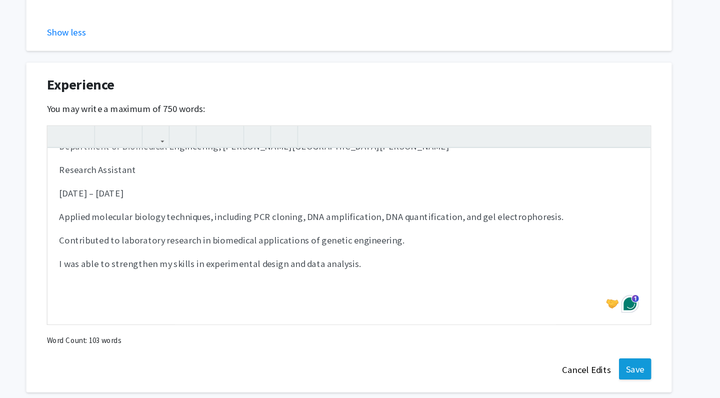
click at [590, 364] on button "Save" at bounding box center [603, 373] width 27 height 18
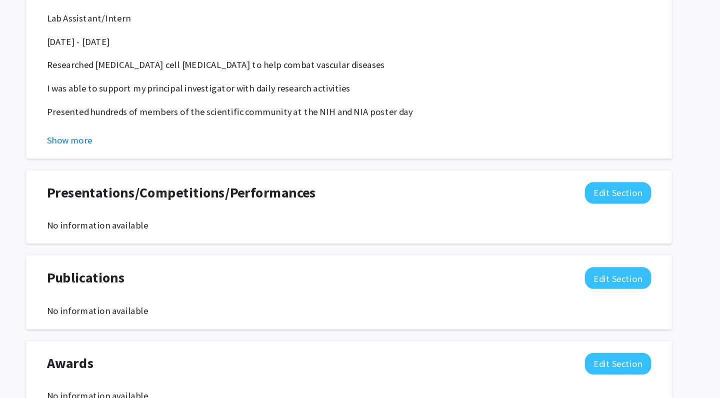
click at [138, 214] on span "Presentations/Competitions/Performances" at bounding box center [216, 223] width 229 height 18
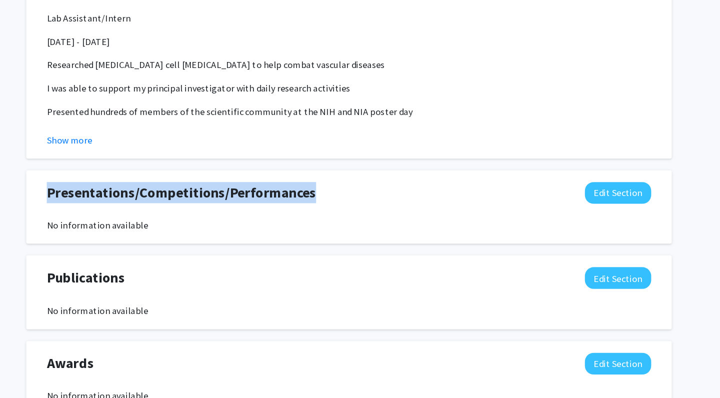
click at [138, 214] on span "Presentations/Competitions/Performances" at bounding box center [216, 223] width 229 height 18
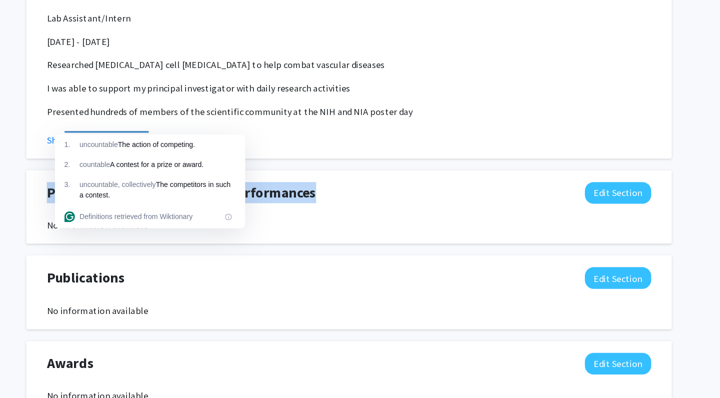
click at [248, 214] on span "Presentations/Competitions/Performances" at bounding box center [216, 223] width 229 height 18
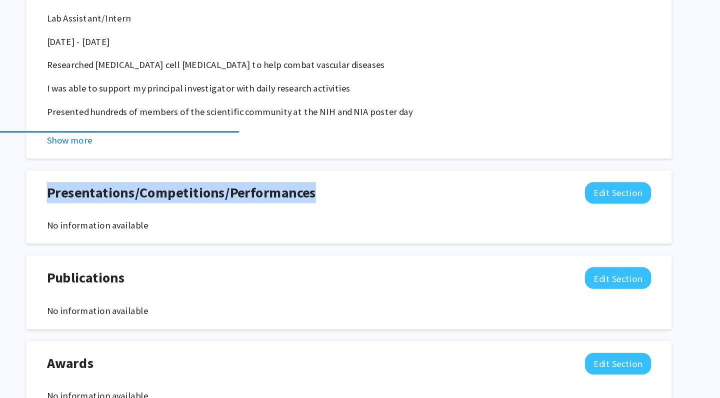
click at [248, 214] on span "Presentations/Competitions/Performances" at bounding box center [216, 223] width 229 height 18
copy span "Presentations/Competitions/Performances"
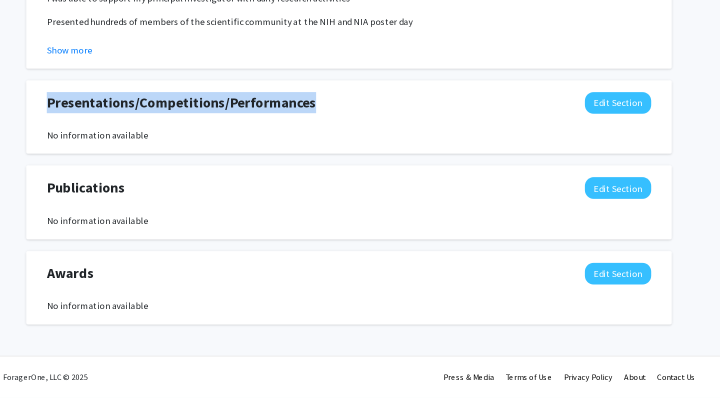
scroll to position [1136, 0]
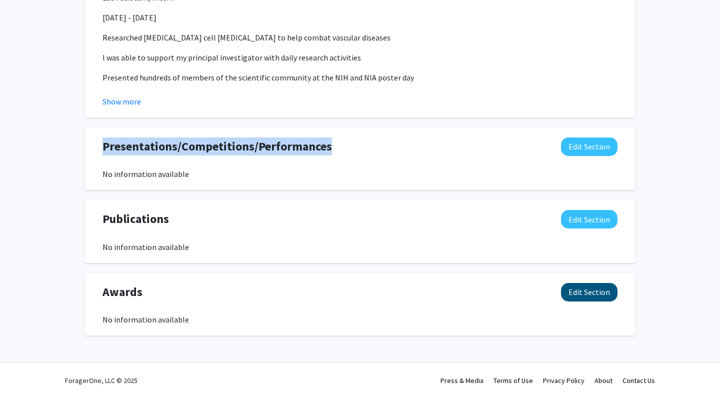
click at [578, 295] on button "Edit Section" at bounding box center [589, 292] width 56 height 18
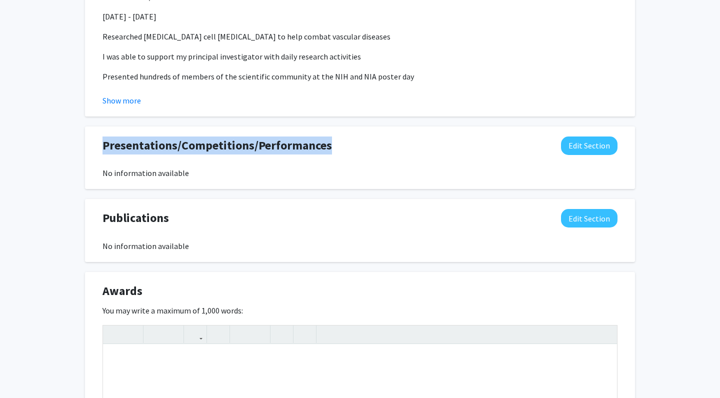
scroll to position [1137, 0]
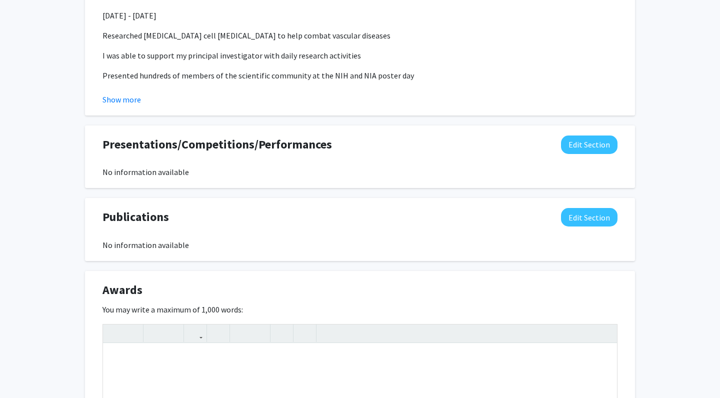
click at [127, 286] on span "Awards" at bounding box center [122, 290] width 40 height 18
copy span "Awards"
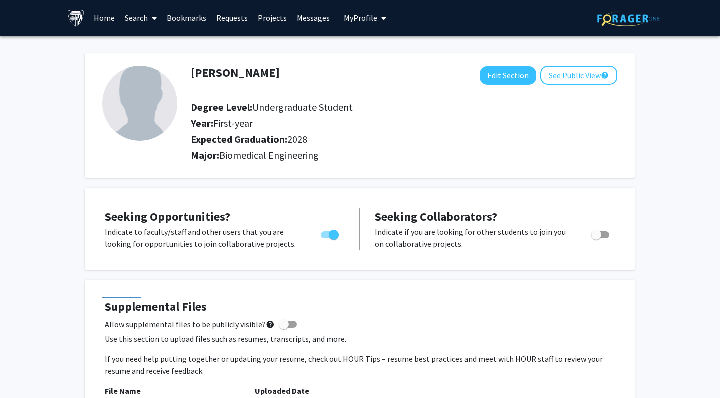
scroll to position [0, 0]
click at [491, 76] on button "Edit Section" at bounding box center [508, 75] width 56 height 18
select select "first-year"
select select "2028"
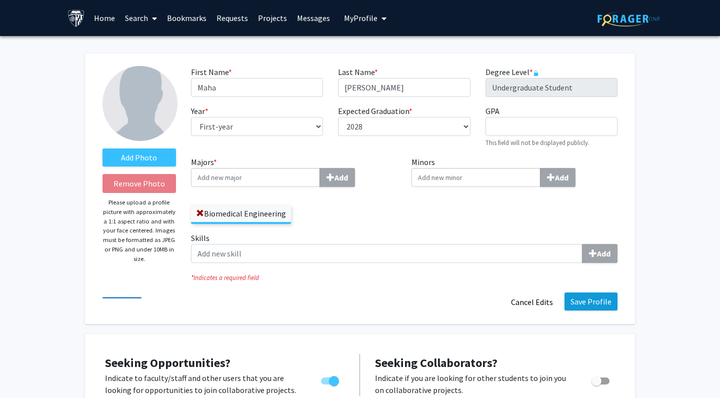
click at [588, 309] on button "Save Profile" at bounding box center [590, 301] width 53 height 18
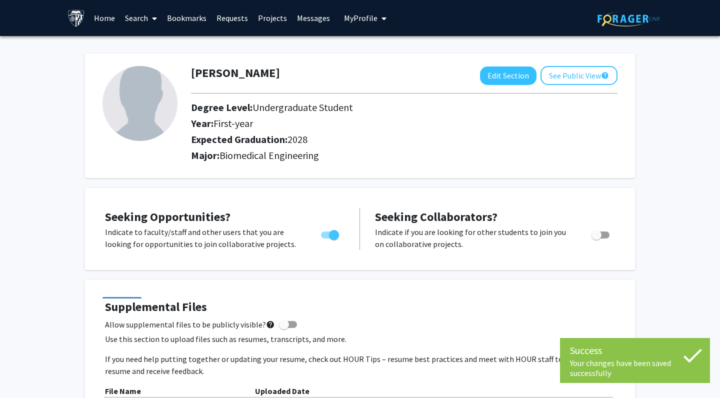
click at [111, 20] on link "Home" at bounding box center [104, 17] width 31 height 35
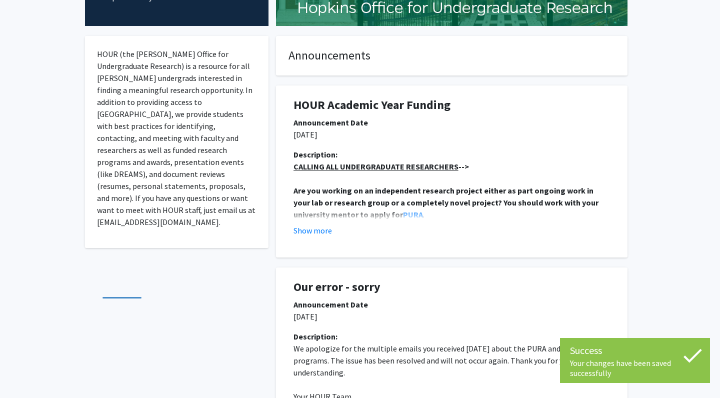
scroll to position [167, 0]
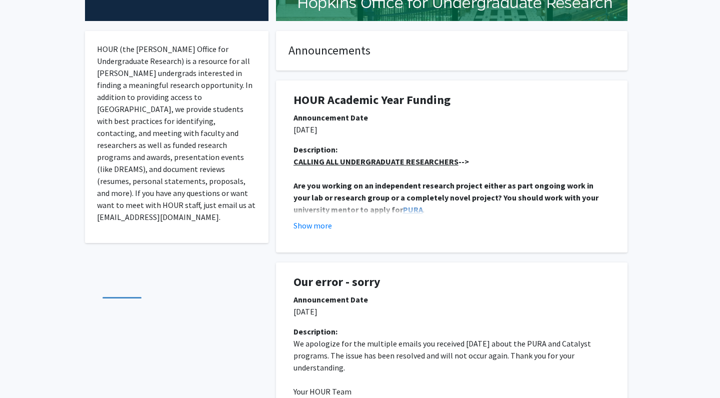
click at [403, 211] on strong "PURA" at bounding box center [413, 209] width 20 height 10
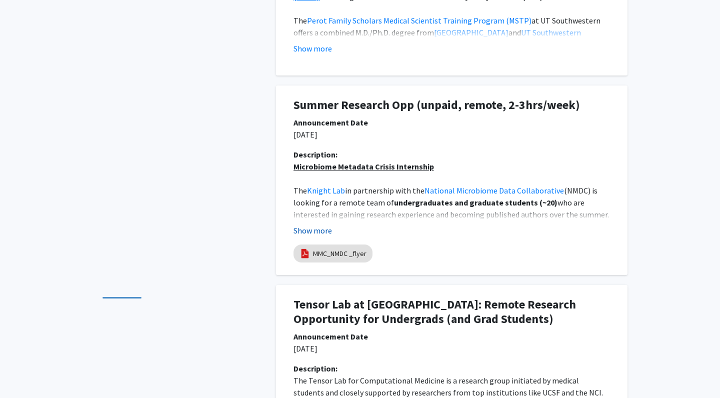
scroll to position [694, 0]
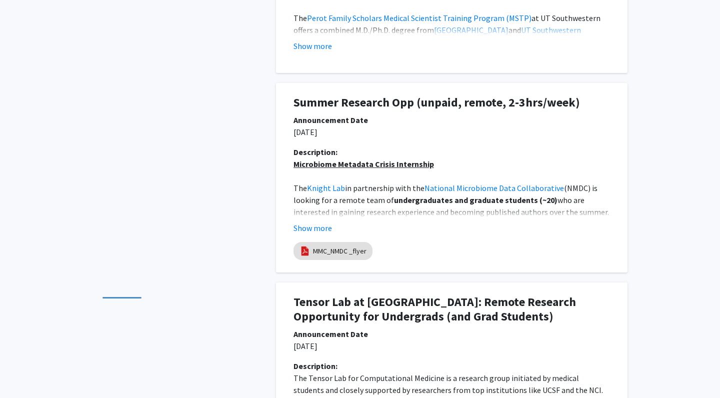
click at [343, 210] on span "who are interested in gaining research experience and becoming published author…" at bounding box center [451, 212] width 317 height 34
click at [584, 213] on span "who are interested in gaining research experience and becoming published author…" at bounding box center [451, 212] width 317 height 34
click at [319, 227] on button "Show more" at bounding box center [312, 228] width 38 height 12
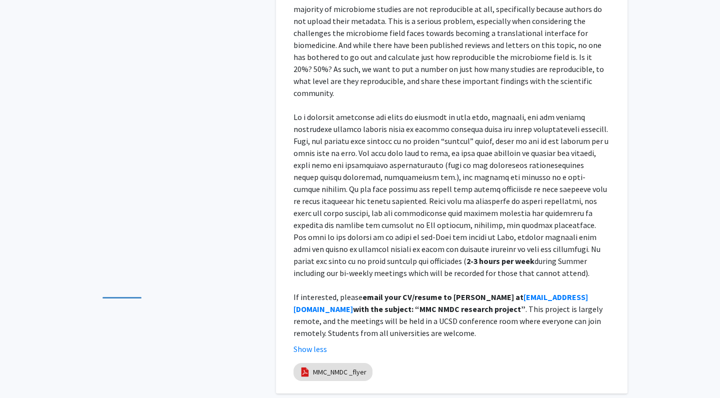
scroll to position [1024, 0]
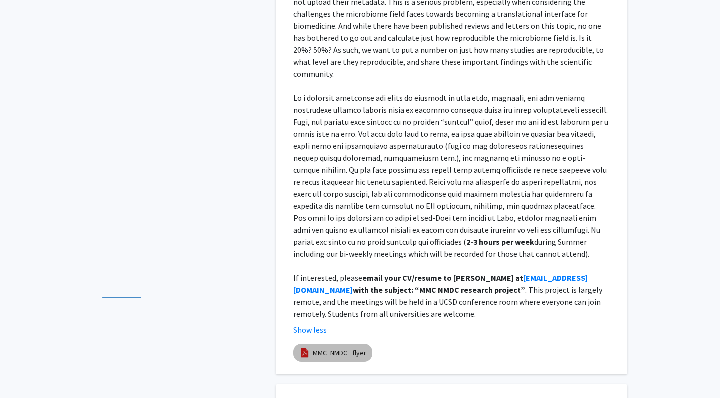
drag, startPoint x: 390, startPoint y: 333, endPoint x: 271, endPoint y: 48, distance: 308.9
click at [271, 48] on div "Summer Research Opp (unpaid, remote, 2-3hrs/week) Announcement Date 06/10/2025 …" at bounding box center [451, 58] width 366 height 631
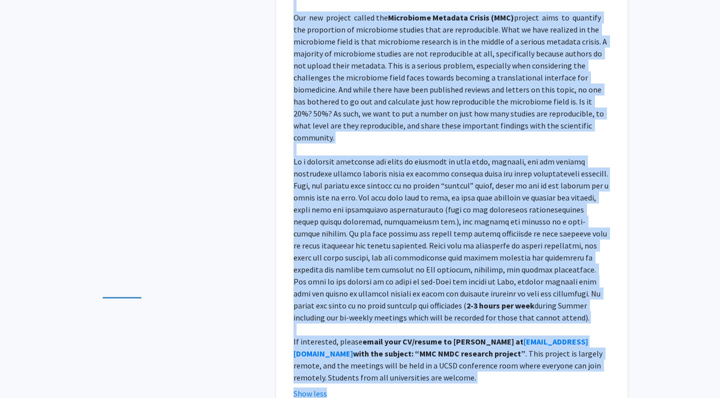
scroll to position [972, 0]
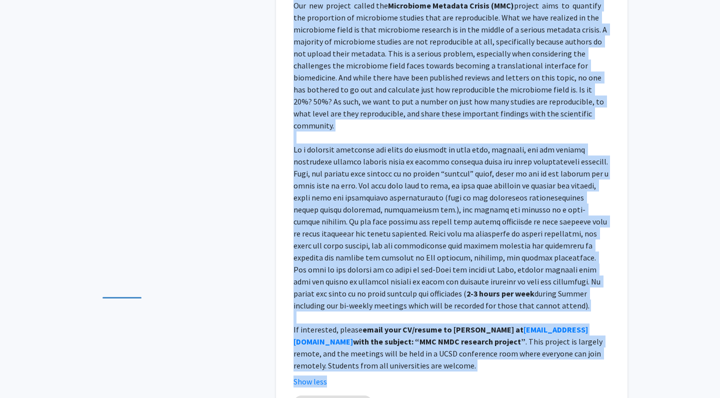
drag, startPoint x: 295, startPoint y: 131, endPoint x: 509, endPoint y: 369, distance: 319.9
click at [509, 369] on div "Summer Research Opp (unpaid, remote, 2-3hrs/week) Announcement Date 06/10/2025 …" at bounding box center [451, 115] width 336 height 621
copy div "Summer Research Opp (unpaid, remote, 2-3hrs/week) Announcement Date 06/10/2025 …"
click at [487, 173] on span at bounding box center [451, 221] width 316 height 154
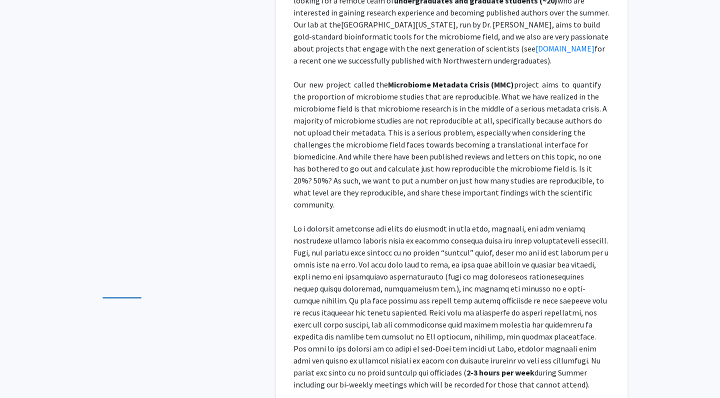
scroll to position [1115, 0]
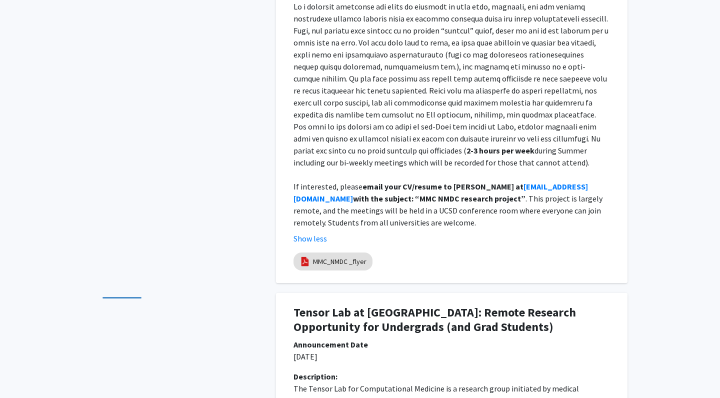
click at [425, 168] on p at bounding box center [451, 174] width 316 height 12
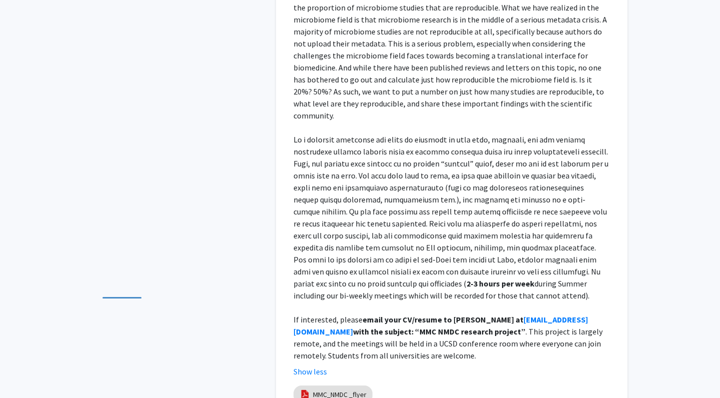
scroll to position [985, 0]
